Goal: Task Accomplishment & Management: Manage account settings

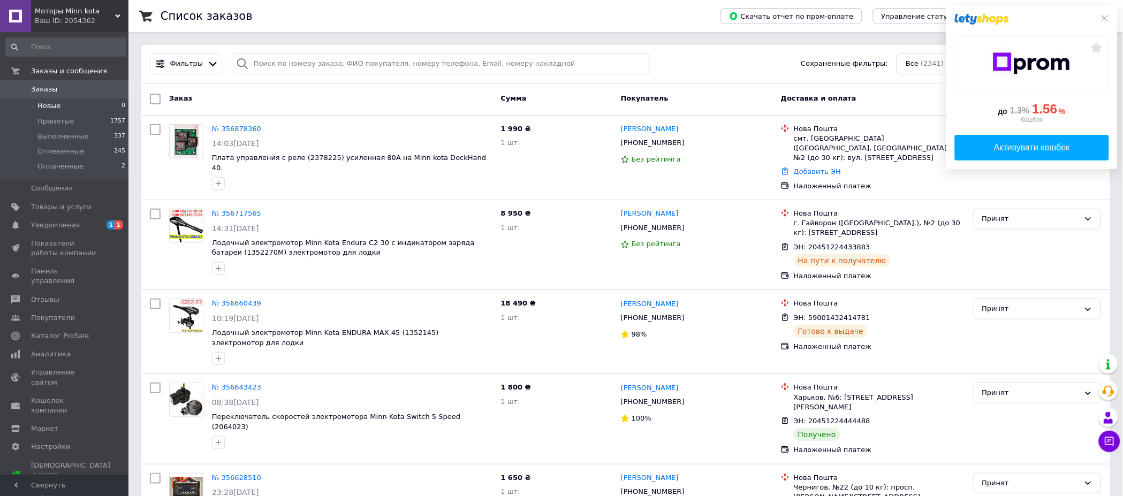
click at [122, 103] on span "0" at bounding box center [124, 106] width 4 height 10
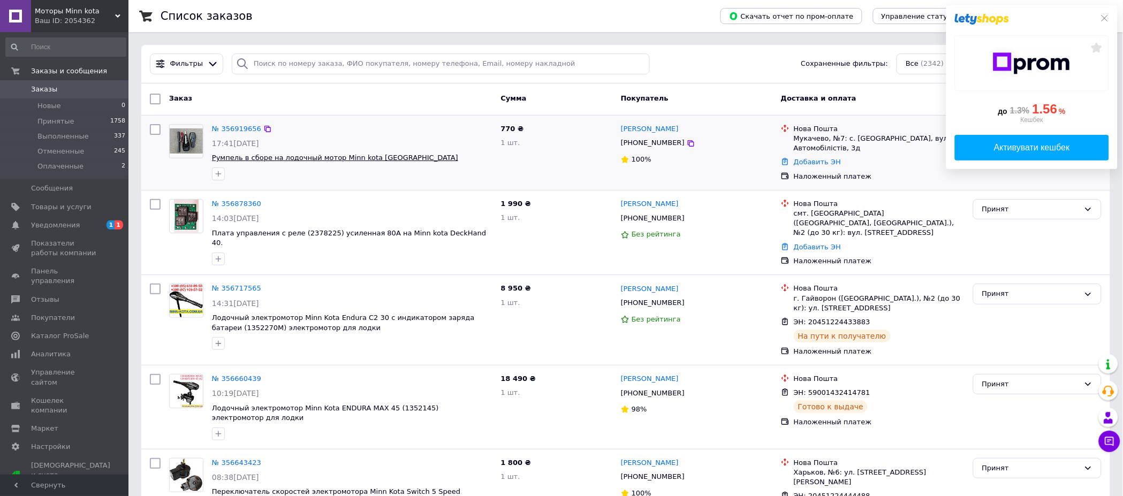
click at [323, 160] on span "Румпель в сборе на лодочный мотор Minn kota [GEOGRAPHIC_DATA]" at bounding box center [335, 158] width 246 height 8
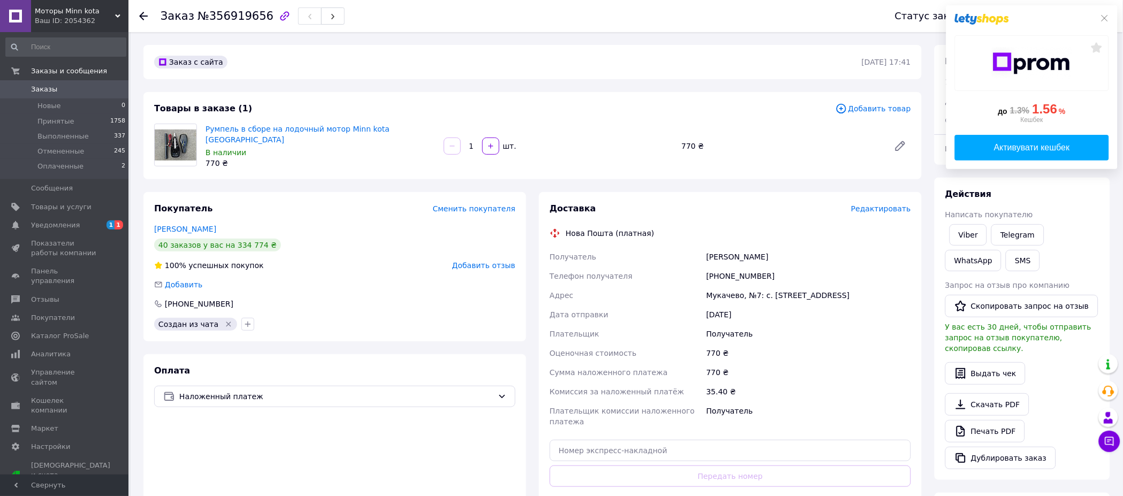
click at [891, 204] on span "Редактировать" at bounding box center [881, 208] width 60 height 9
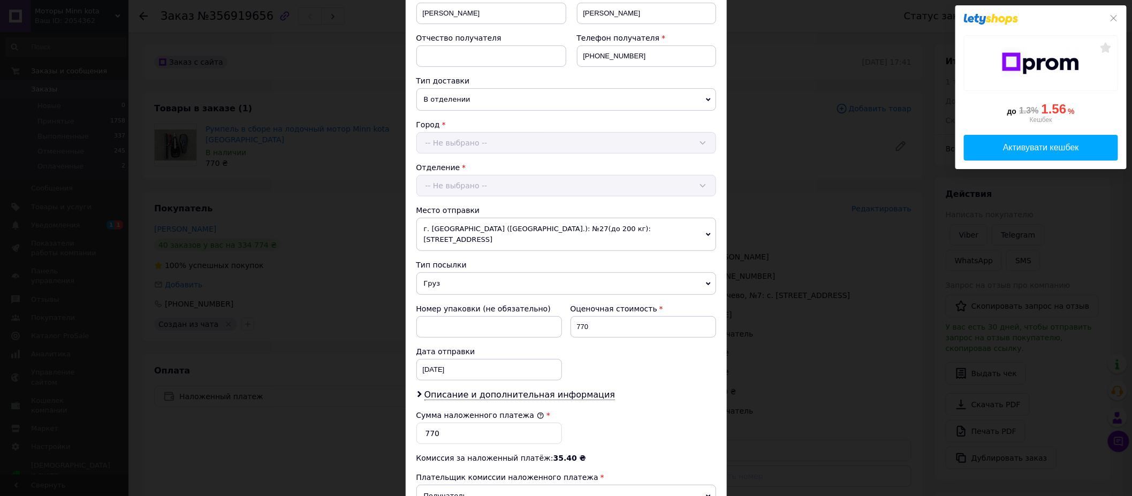
scroll to position [178, 0]
drag, startPoint x: 590, startPoint y: 314, endPoint x: 576, endPoint y: 313, distance: 14.5
click at [576, 316] on input "770" at bounding box center [644, 326] width 146 height 21
type input "600"
drag, startPoint x: 435, startPoint y: 421, endPoint x: 424, endPoint y: 421, distance: 10.7
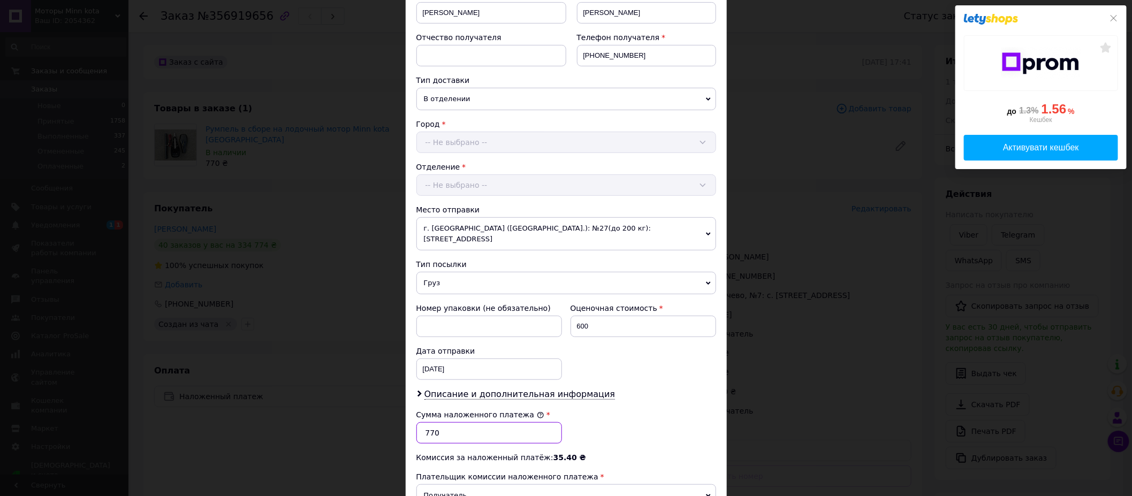
click at [424, 422] on input "770" at bounding box center [489, 432] width 146 height 21
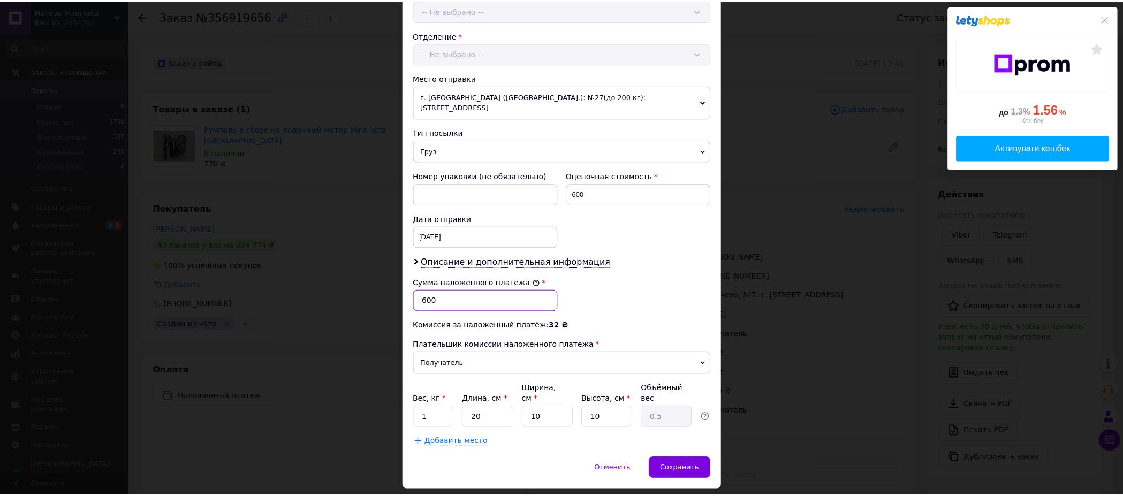
scroll to position [322, 0]
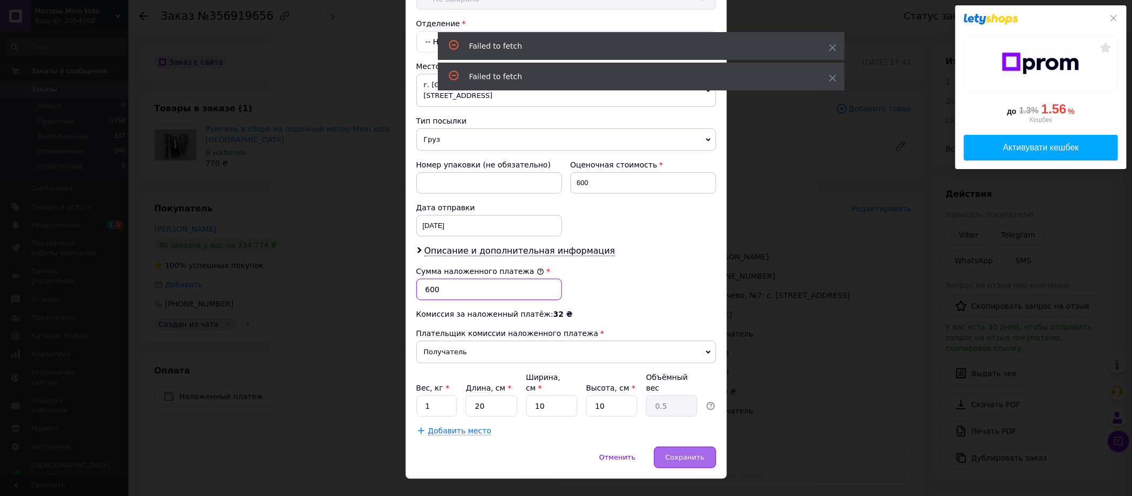
type input "600"
click at [707, 447] on div "Сохранить" at bounding box center [685, 457] width 62 height 21
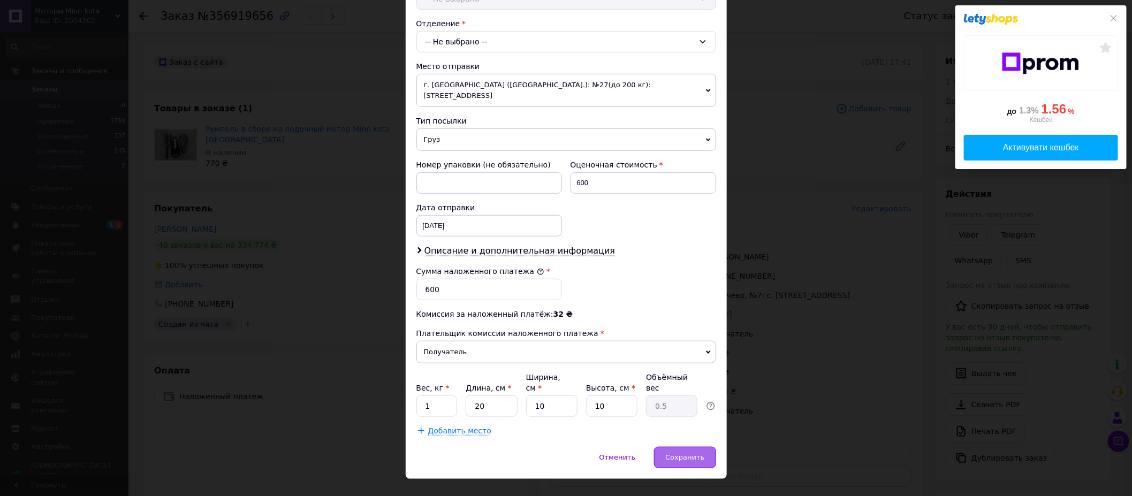
click at [676, 453] on span "Сохранить" at bounding box center [684, 457] width 39 height 8
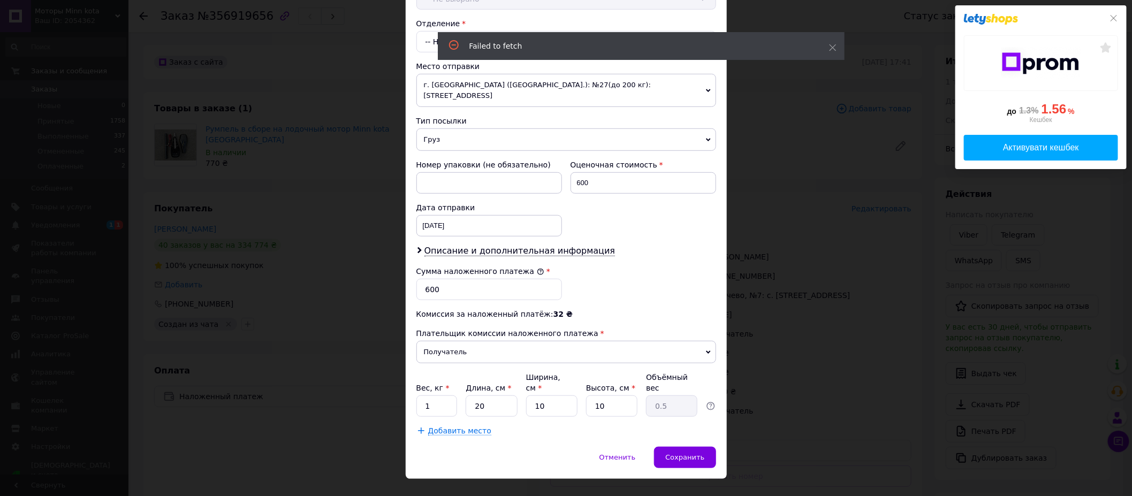
click at [341, 185] on div "× Редактирование доставки Способ доставки Нова Пошта (платная) Плательщик Получ…" at bounding box center [566, 248] width 1132 height 496
